Goal: Task Accomplishment & Management: Manage account settings

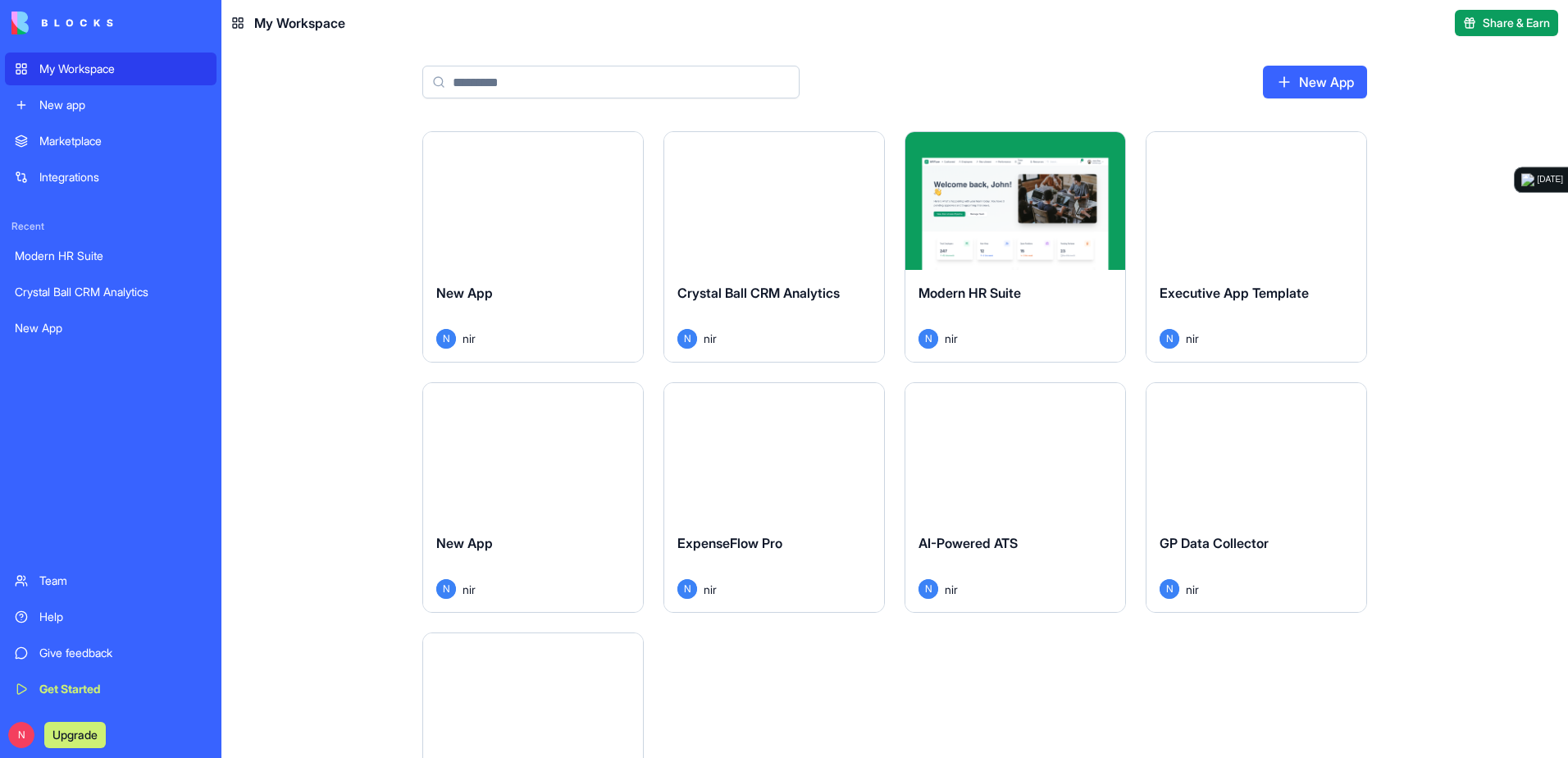
drag, startPoint x: 998, startPoint y: 710, endPoint x: 982, endPoint y: 711, distance: 16.0
click at [998, 710] on div "Launch New App N nir Launch Crystal Ball CRM Analytics N nir Launch Modern HR S…" at bounding box center [894, 644] width 945 height 1026
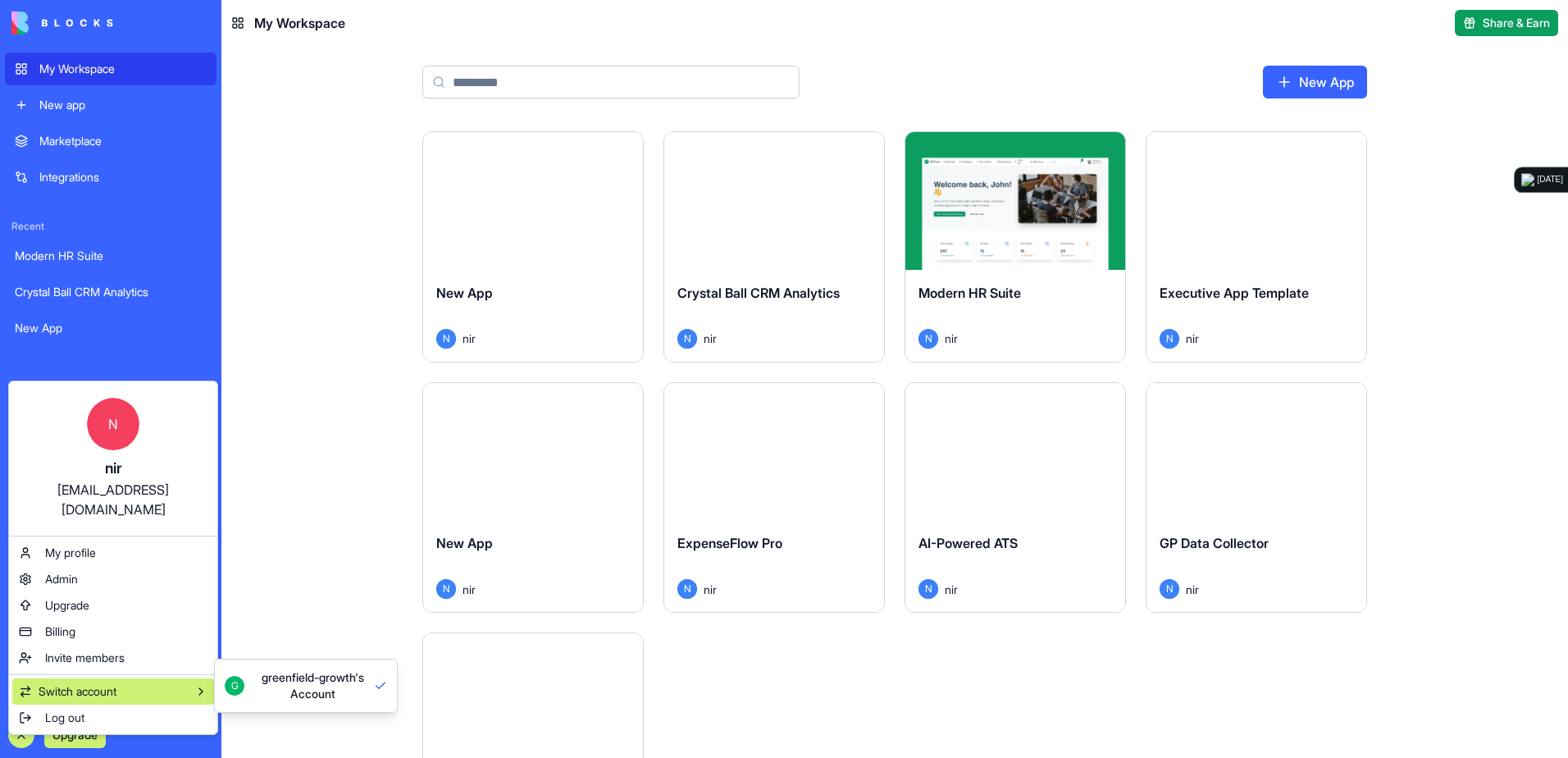
click at [91, 683] on span "Switch account" at bounding box center [77, 691] width 78 height 16
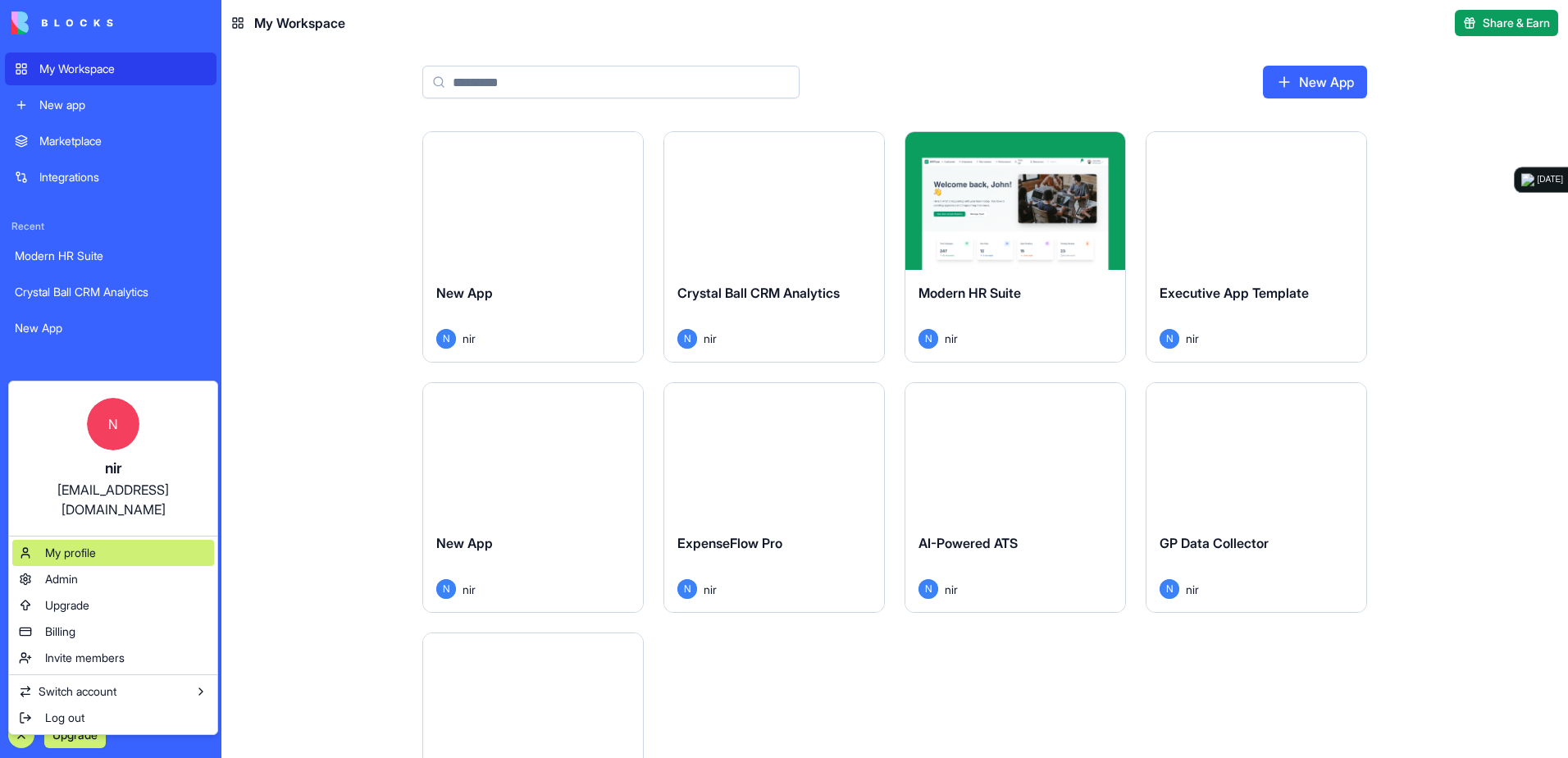
click at [165, 539] on div "My profile" at bounding box center [113, 552] width 202 height 26
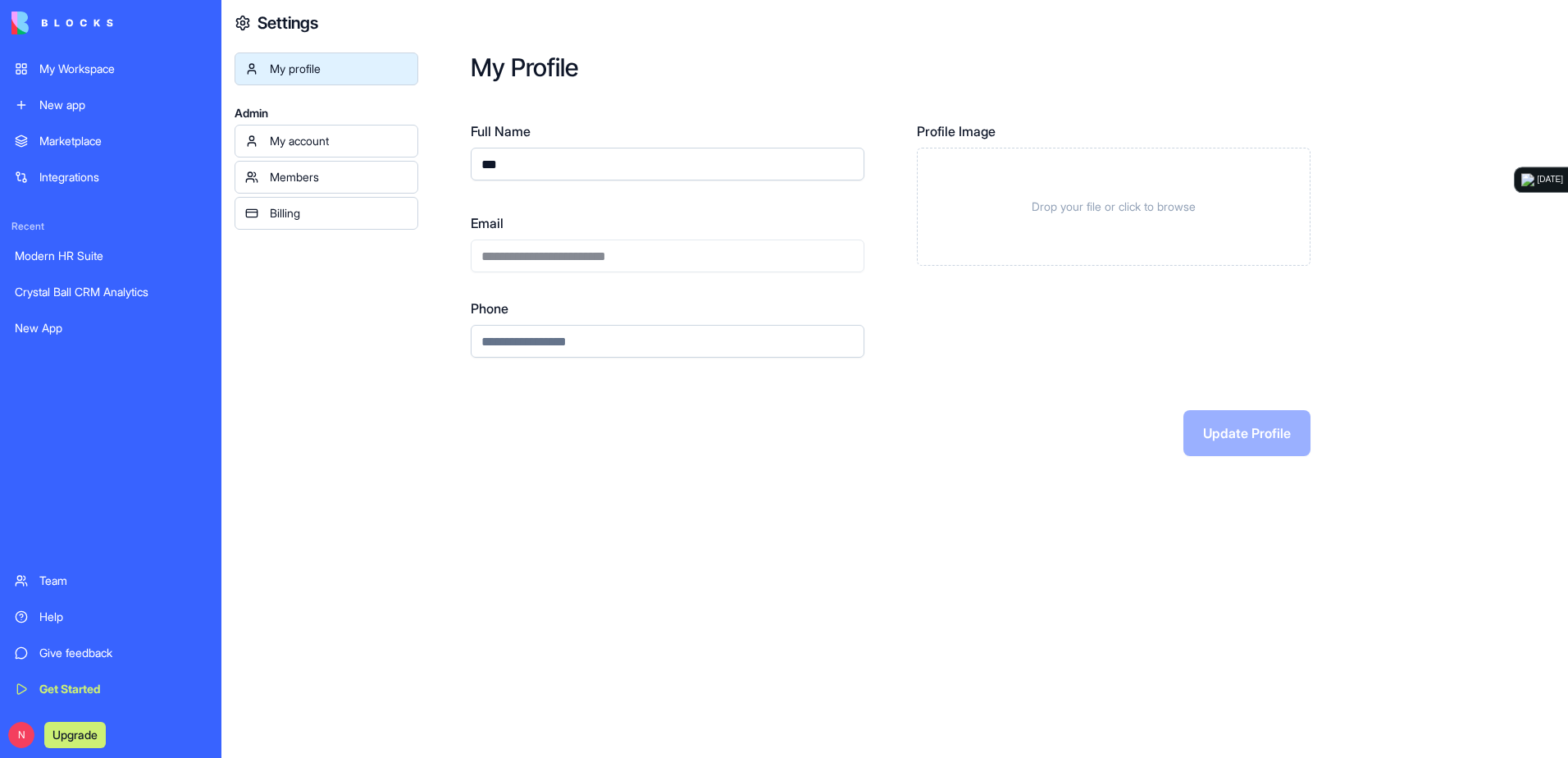
click at [377, 137] on div "My account" at bounding box center [339, 141] width 138 height 16
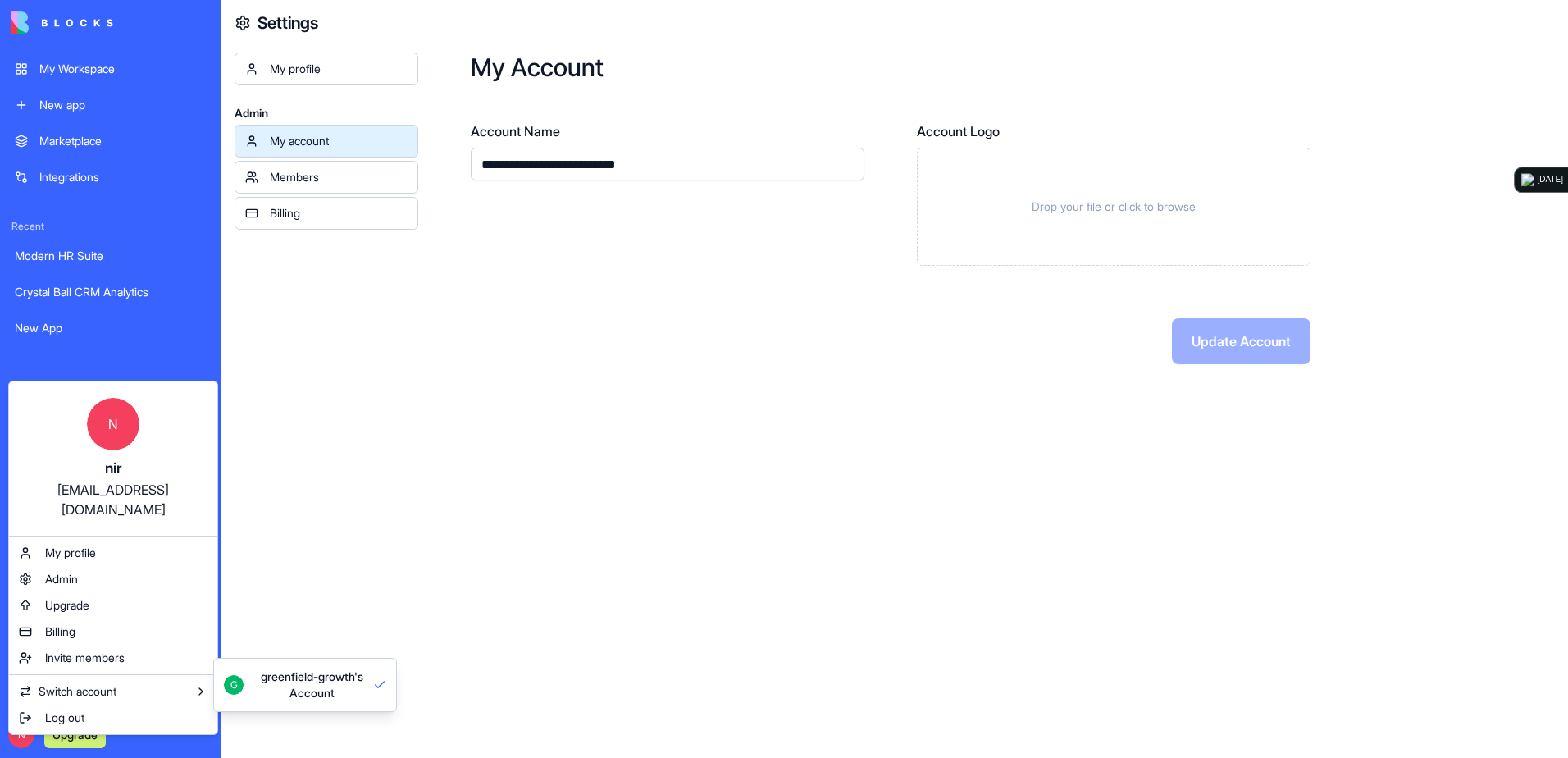
click at [124, 248] on div "Modern HR Suite" at bounding box center [110, 256] width 192 height 16
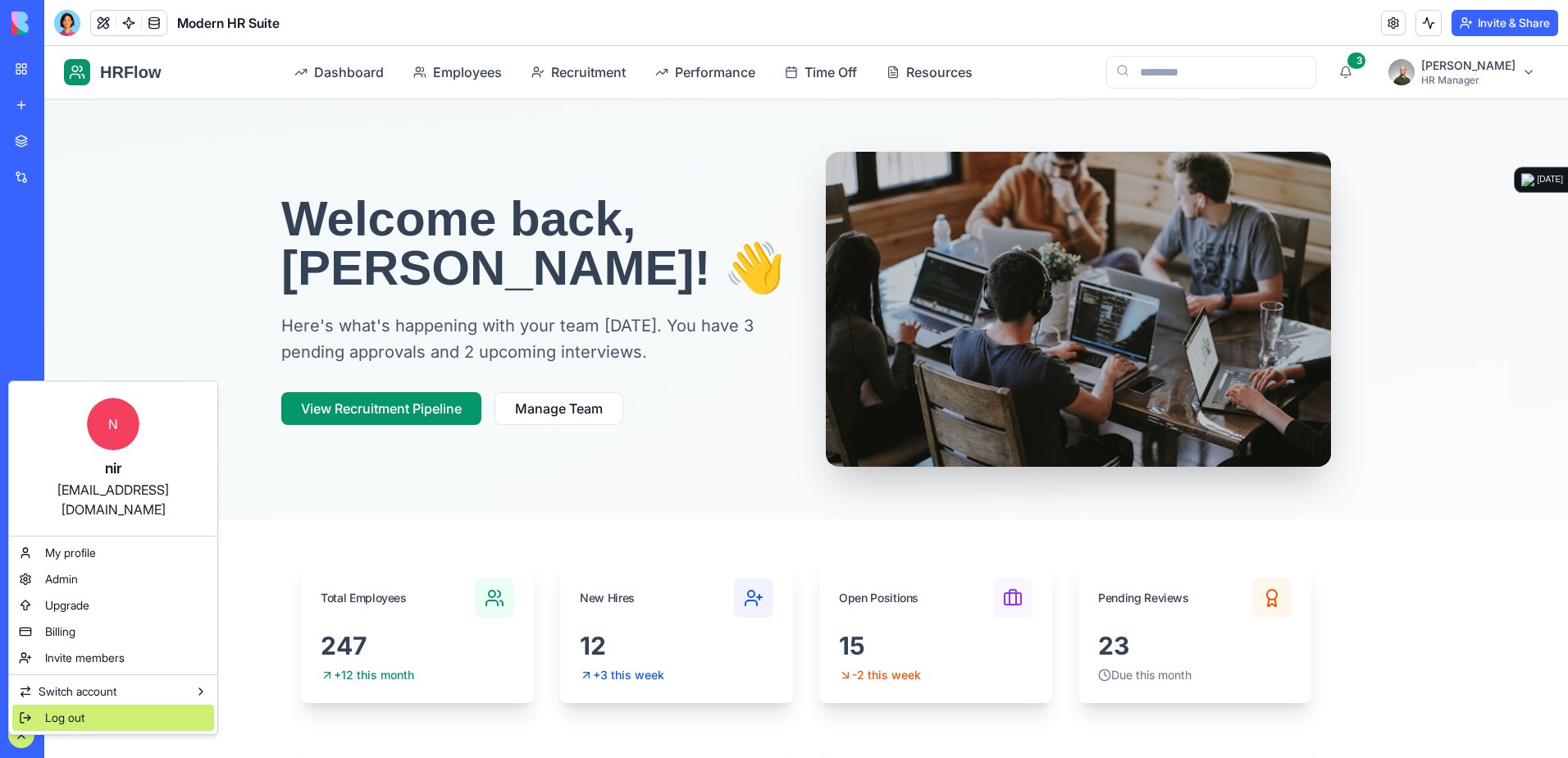
click at [95, 704] on div "Log out" at bounding box center [113, 717] width 202 height 26
